Goal: Task Accomplishment & Management: Use online tool/utility

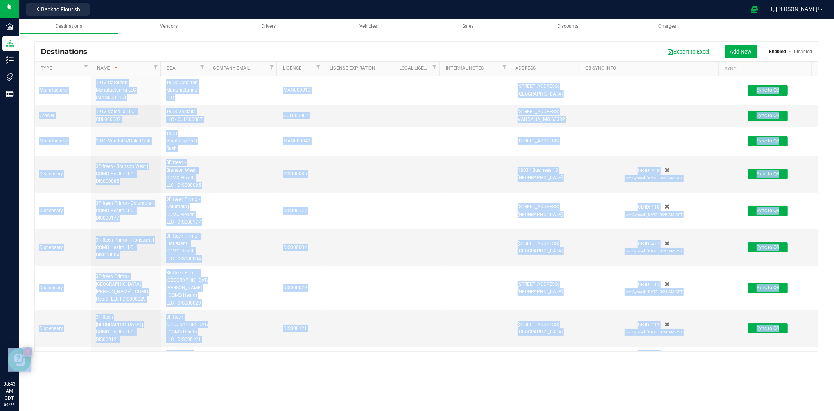
click at [432, 48] on div "Export to Excel Add New Enabled Disabled" at bounding box center [452, 51] width 719 height 13
